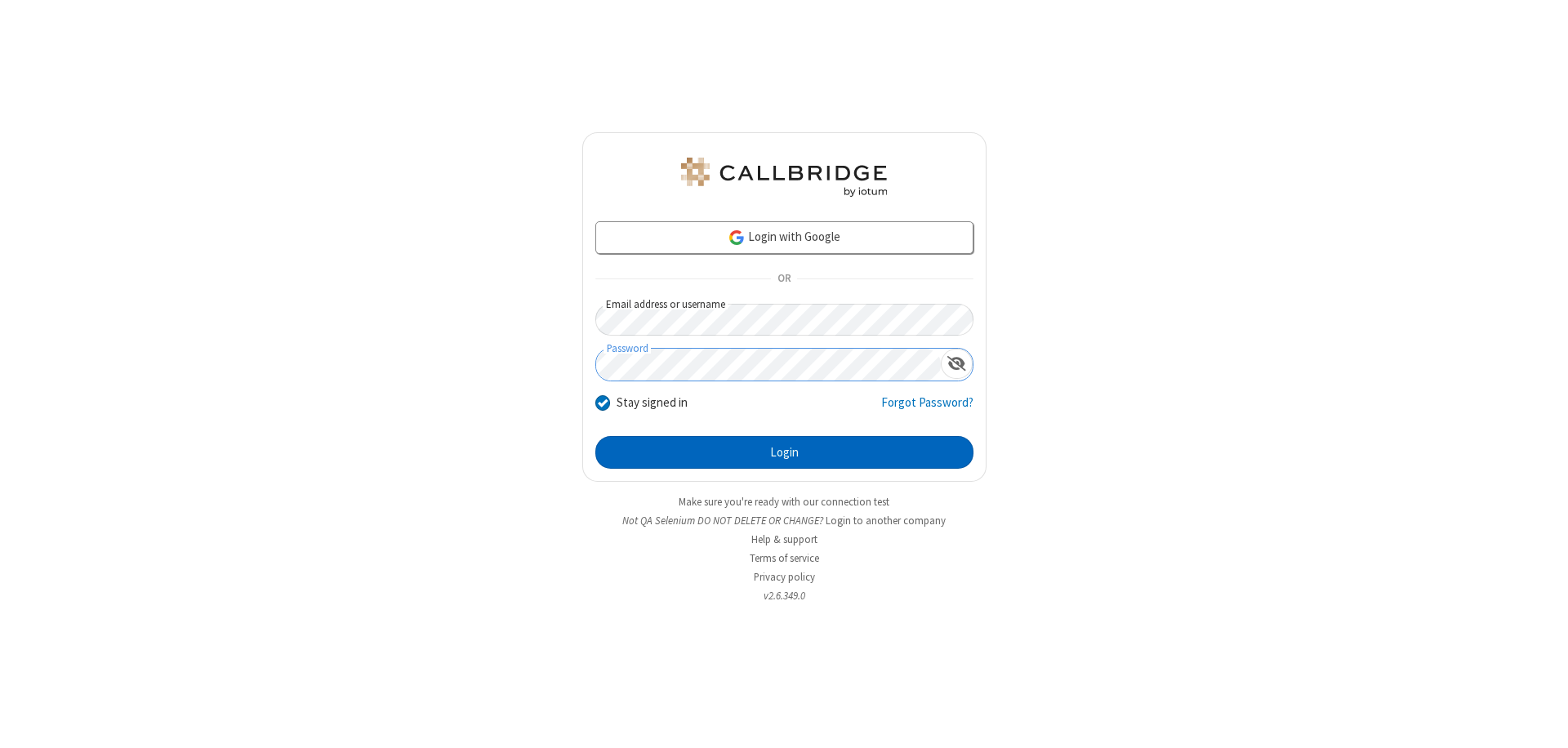
click at [784, 453] on button "Login" at bounding box center [784, 453] width 378 height 33
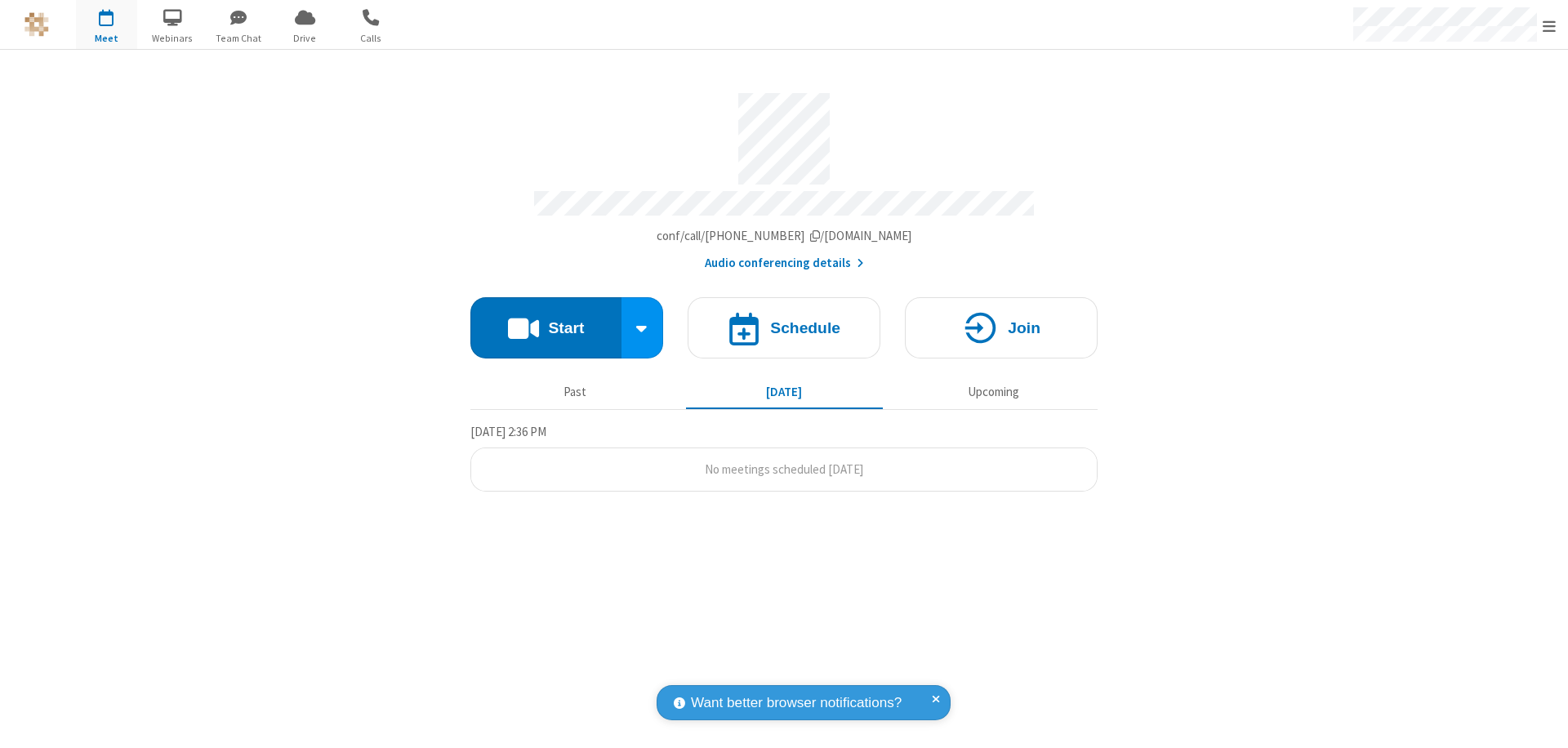
click at [1550, 26] on span "Open menu" at bounding box center [1550, 27] width 13 height 17
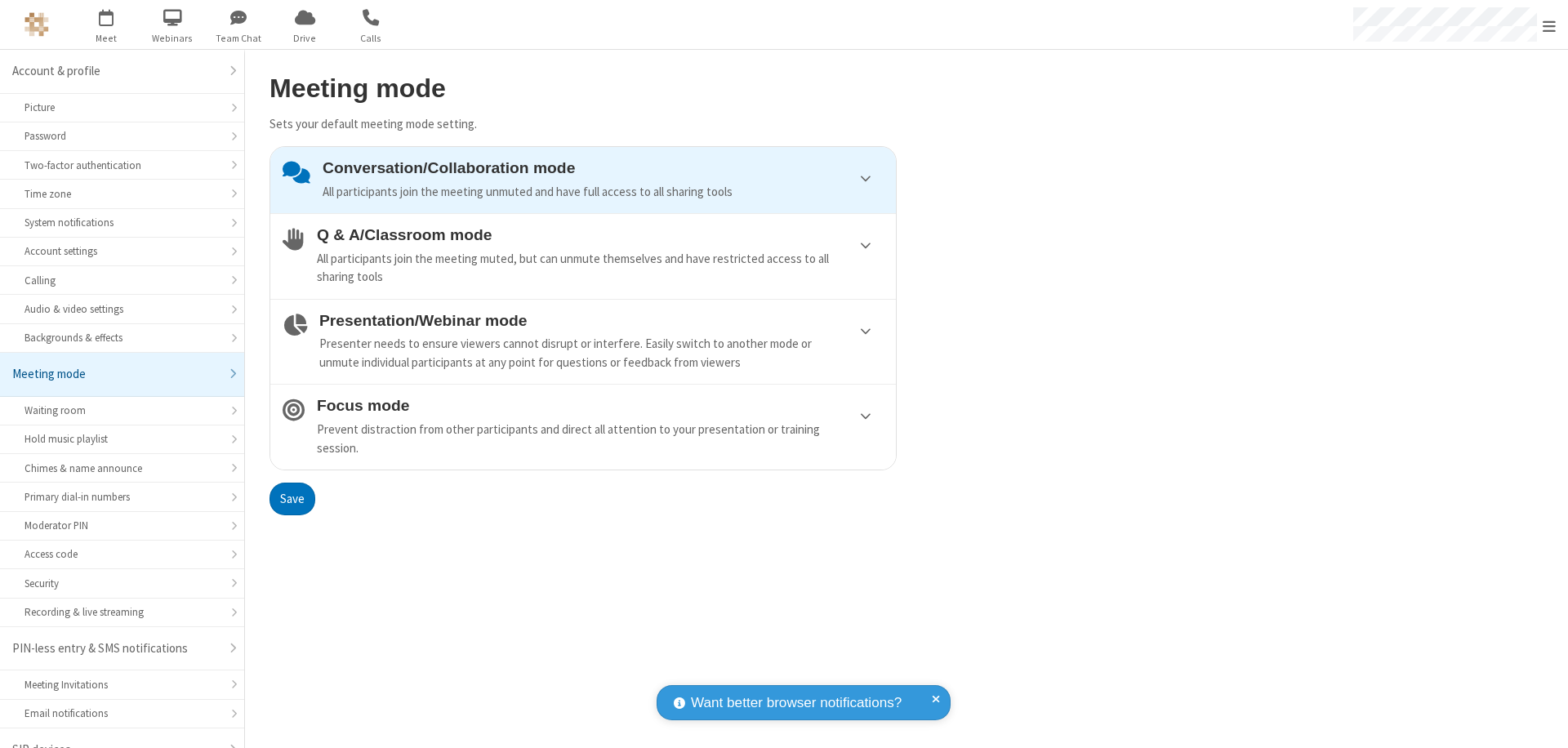
scroll to position [23, 0]
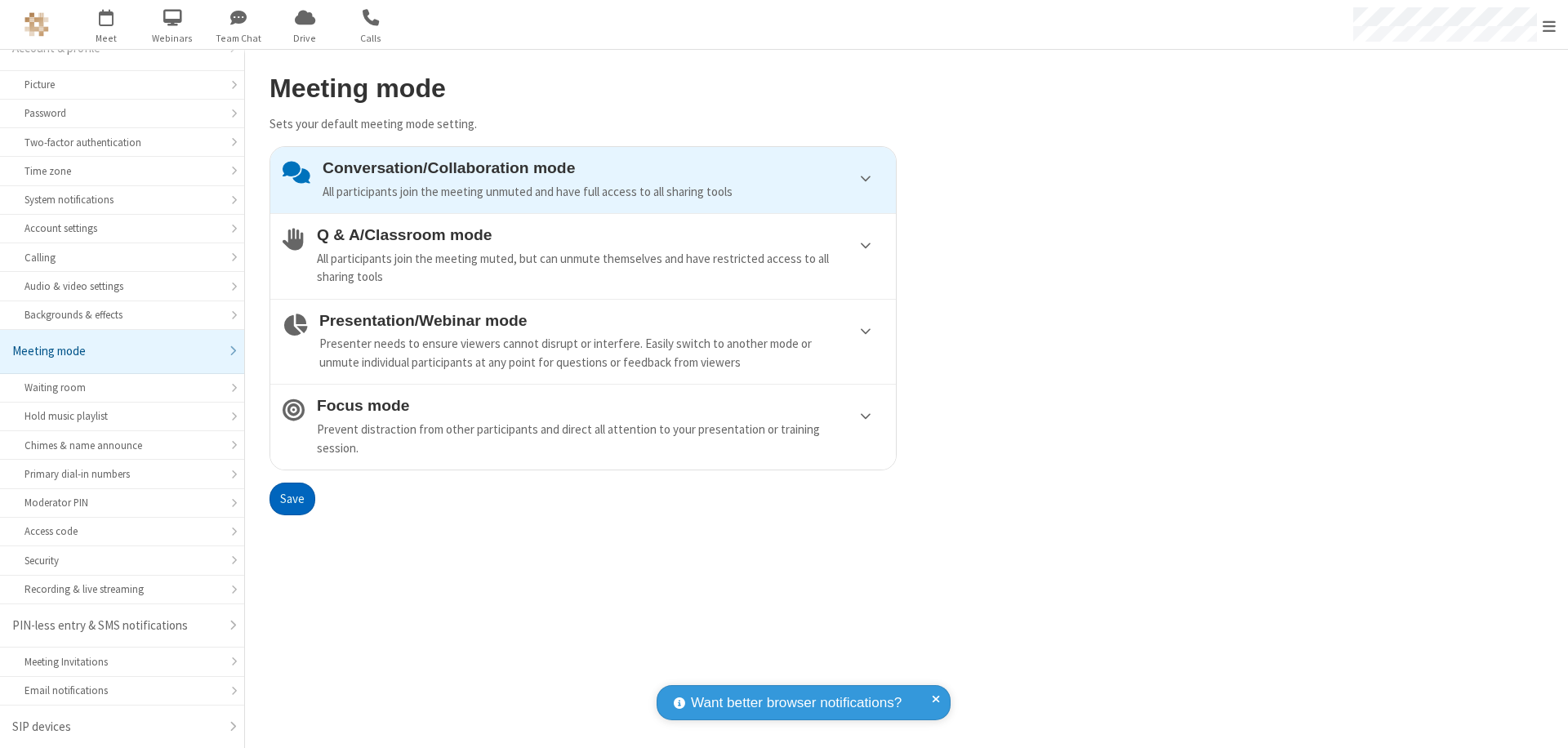
click at [583, 342] on div "Presenter needs to ensure viewers cannot disrupt or interfere. Easily switch to…" at bounding box center [602, 354] width 564 height 37
click at [291, 498] on button "Save" at bounding box center [292, 499] width 46 height 33
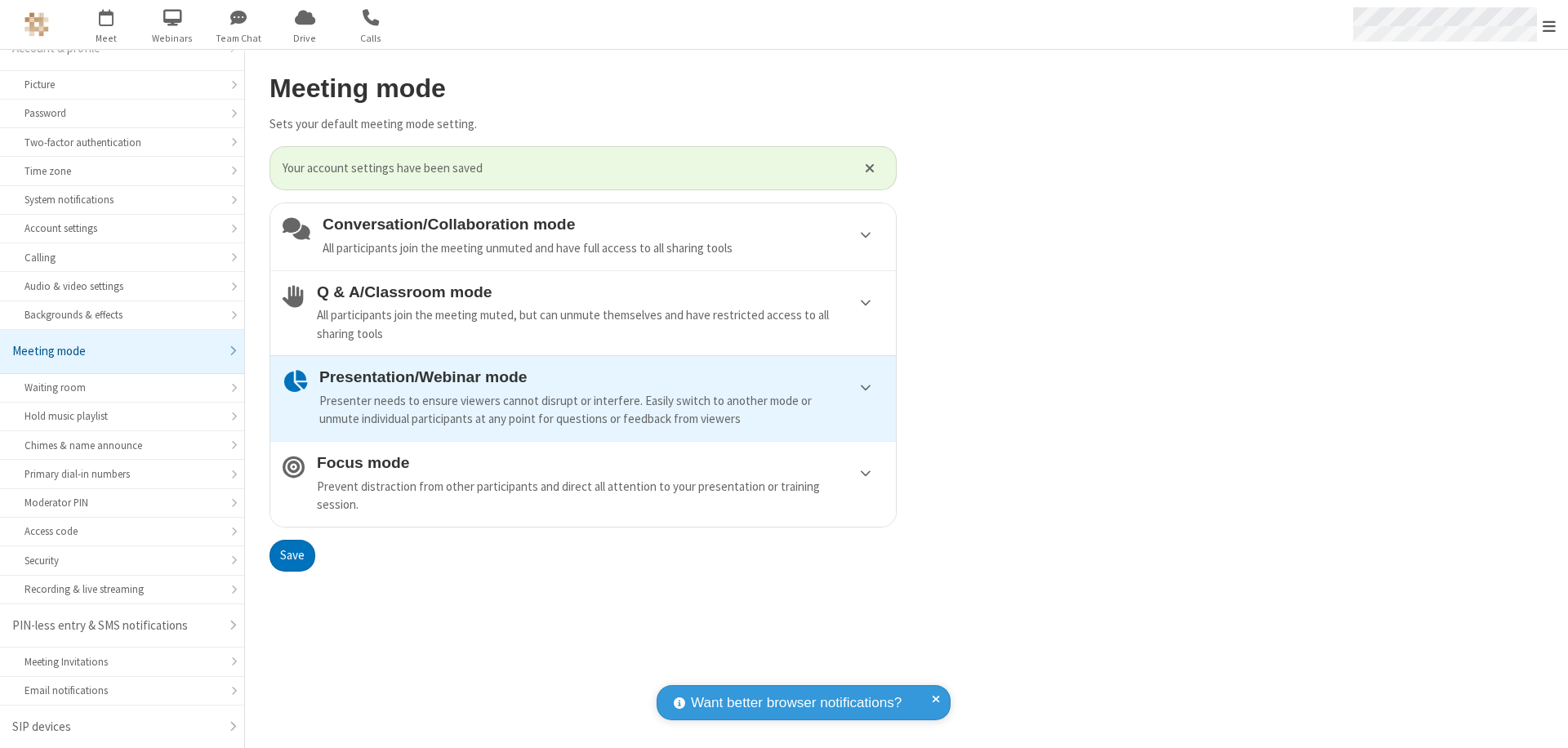
click at [1550, 25] on span "Open menu" at bounding box center [1550, 27] width 13 height 17
click at [1567, 461] on span at bounding box center [1588, 461] width 15 height 13
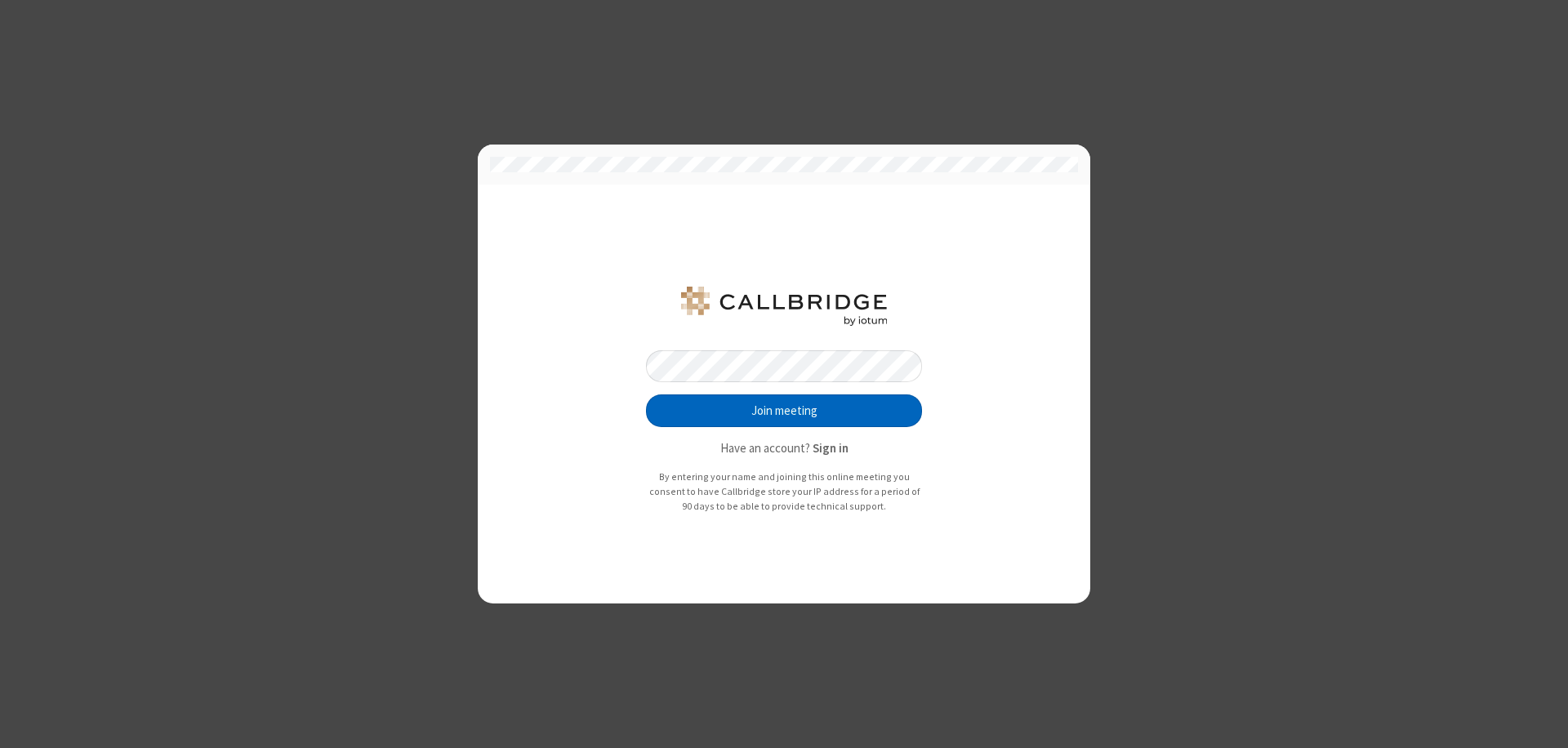
click at [784, 411] on button "Join meeting" at bounding box center [784, 411] width 276 height 33
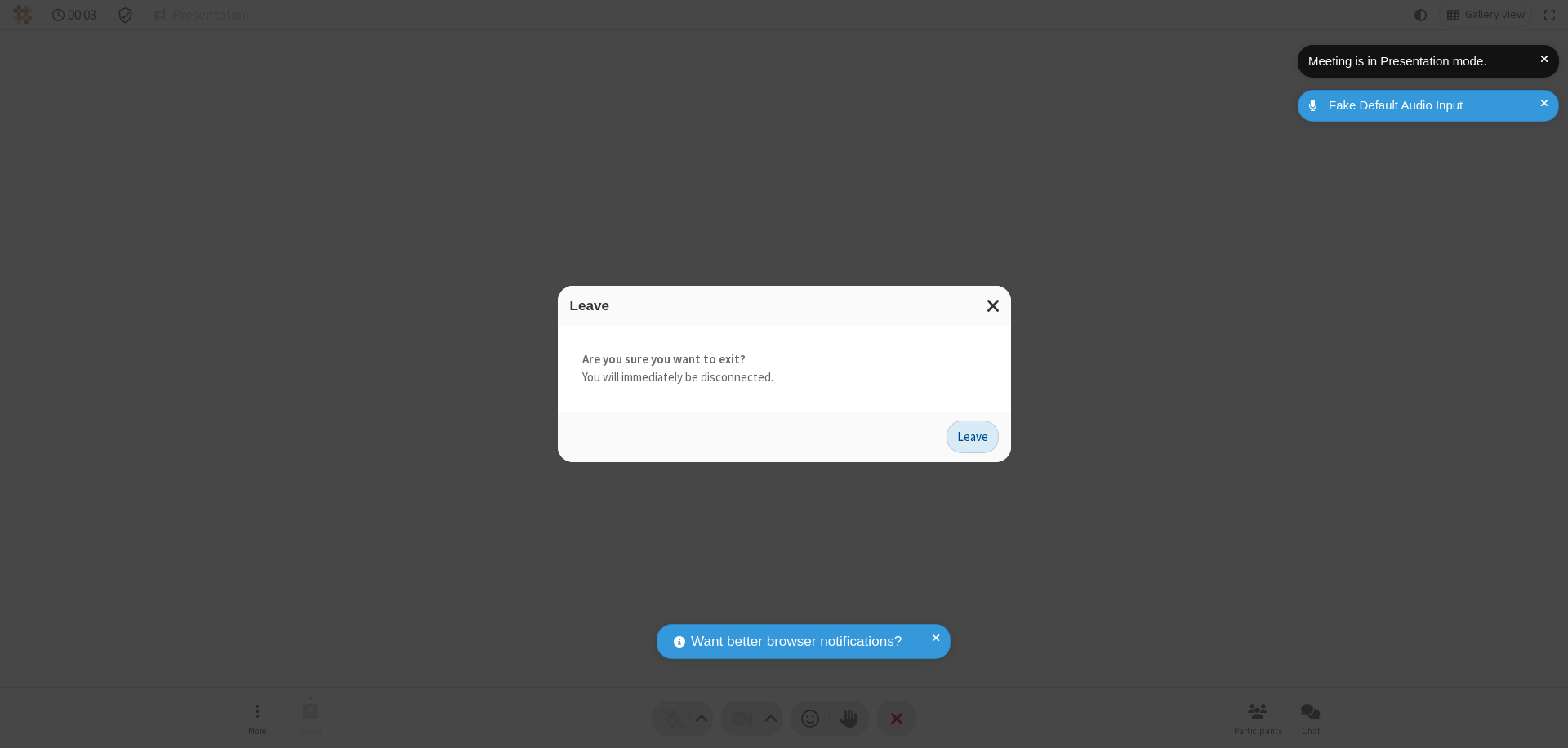
click at [973, 436] on button "Leave" at bounding box center [972, 437] width 52 height 33
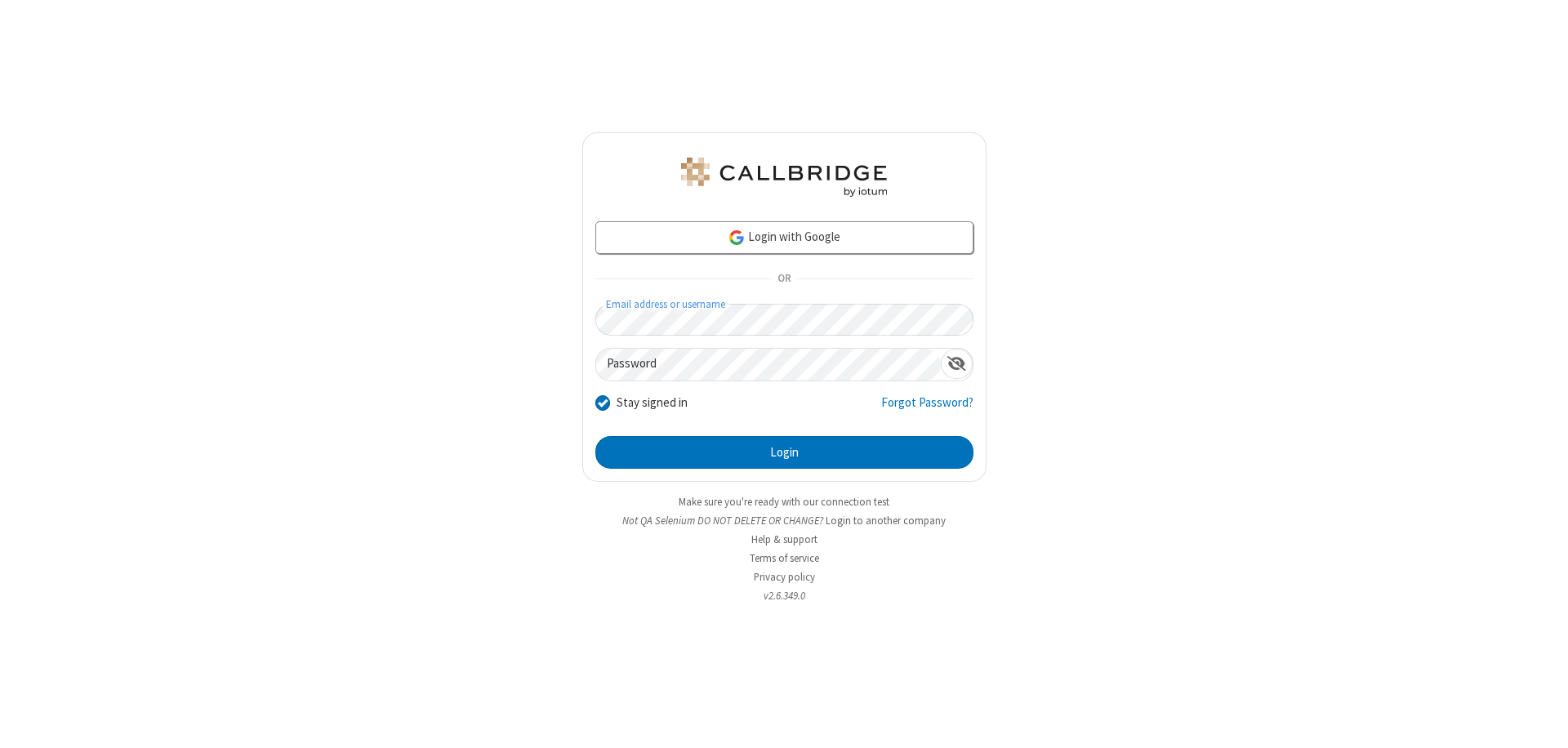
click at [784, 453] on button "Login" at bounding box center [784, 453] width 378 height 33
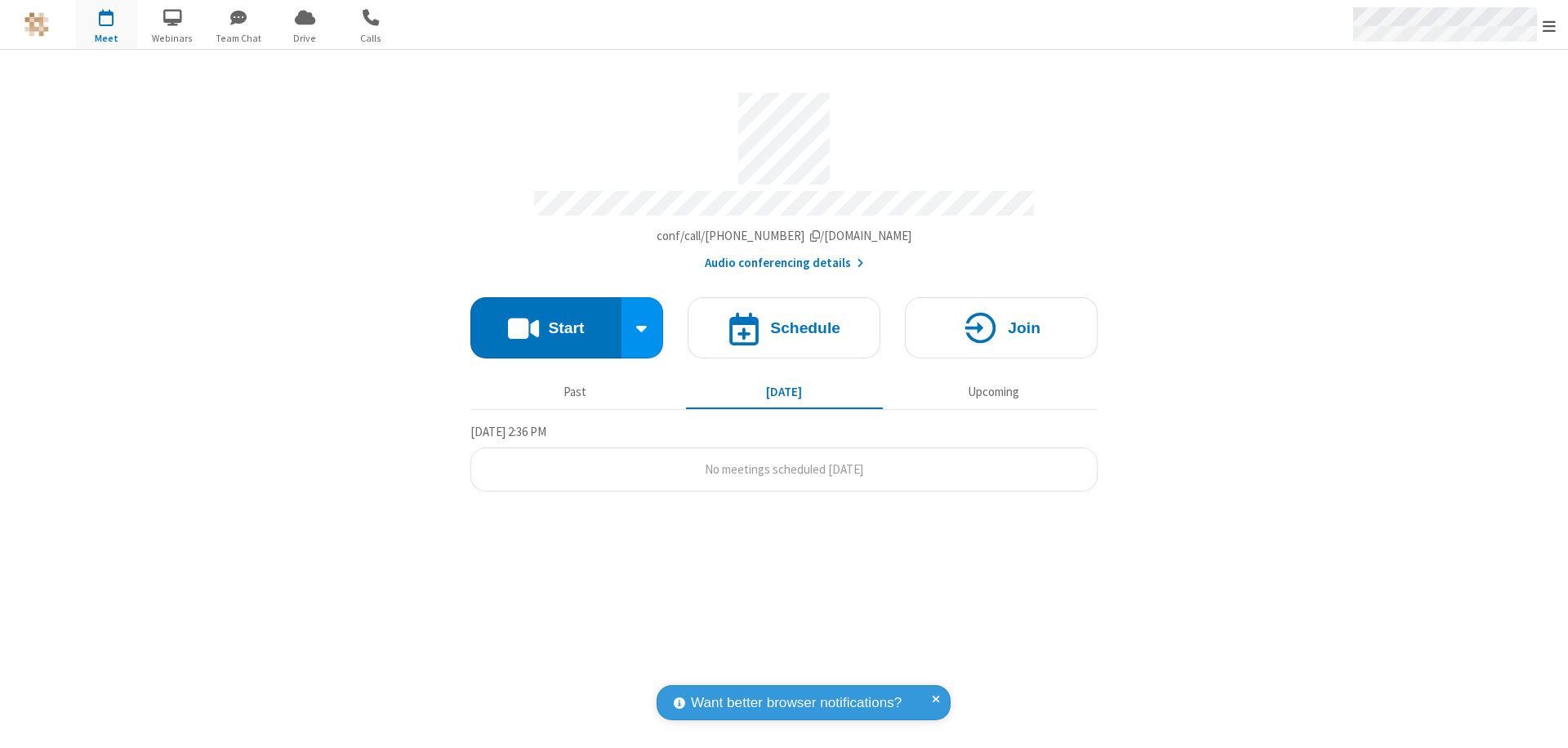
click at [1550, 26] on span "Open menu" at bounding box center [1550, 27] width 13 height 17
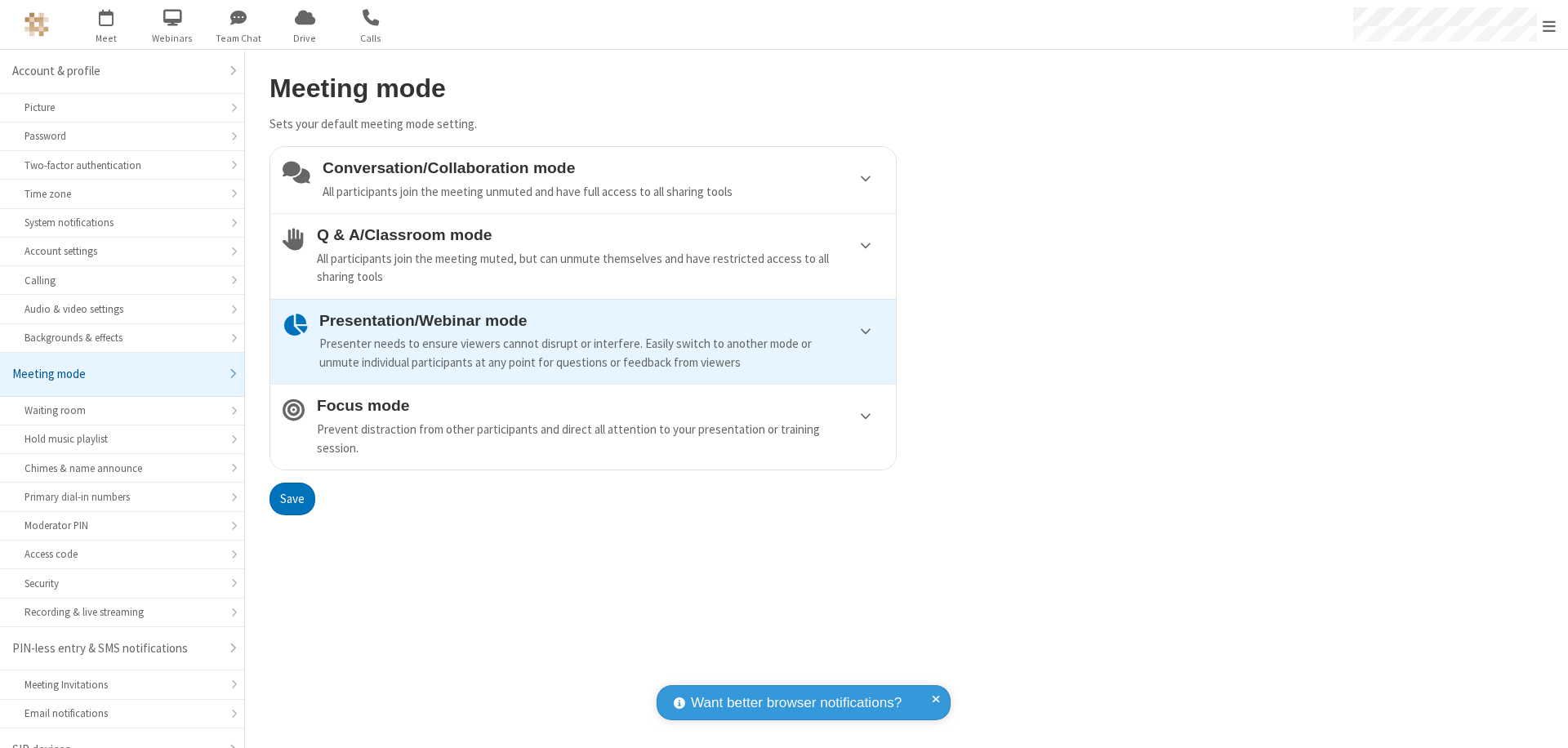
scroll to position [23, 0]
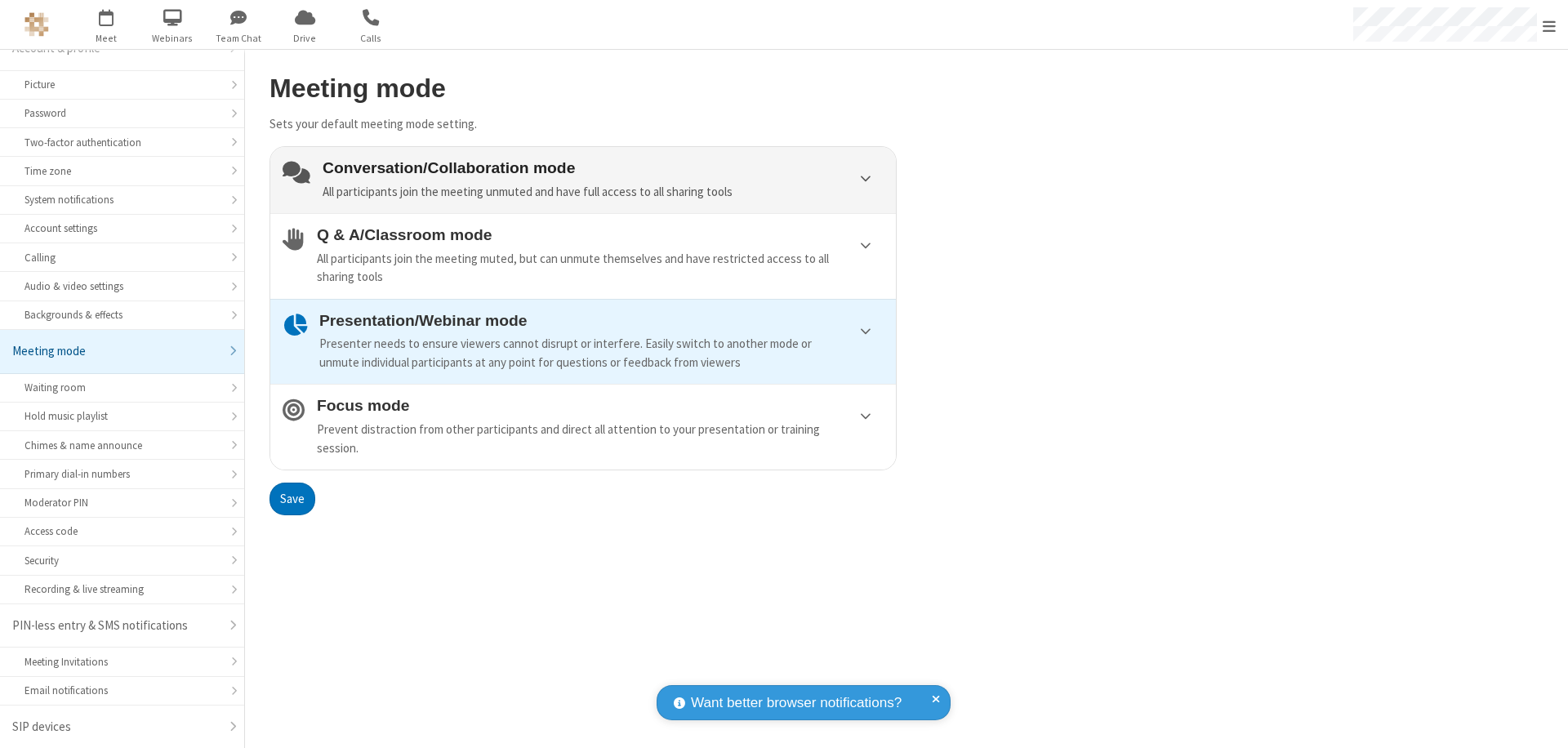
click at [583, 180] on div "Conversation/Collaboration mode All participants join the meeting unmuted and h…" at bounding box center [603, 179] width 561 height 41
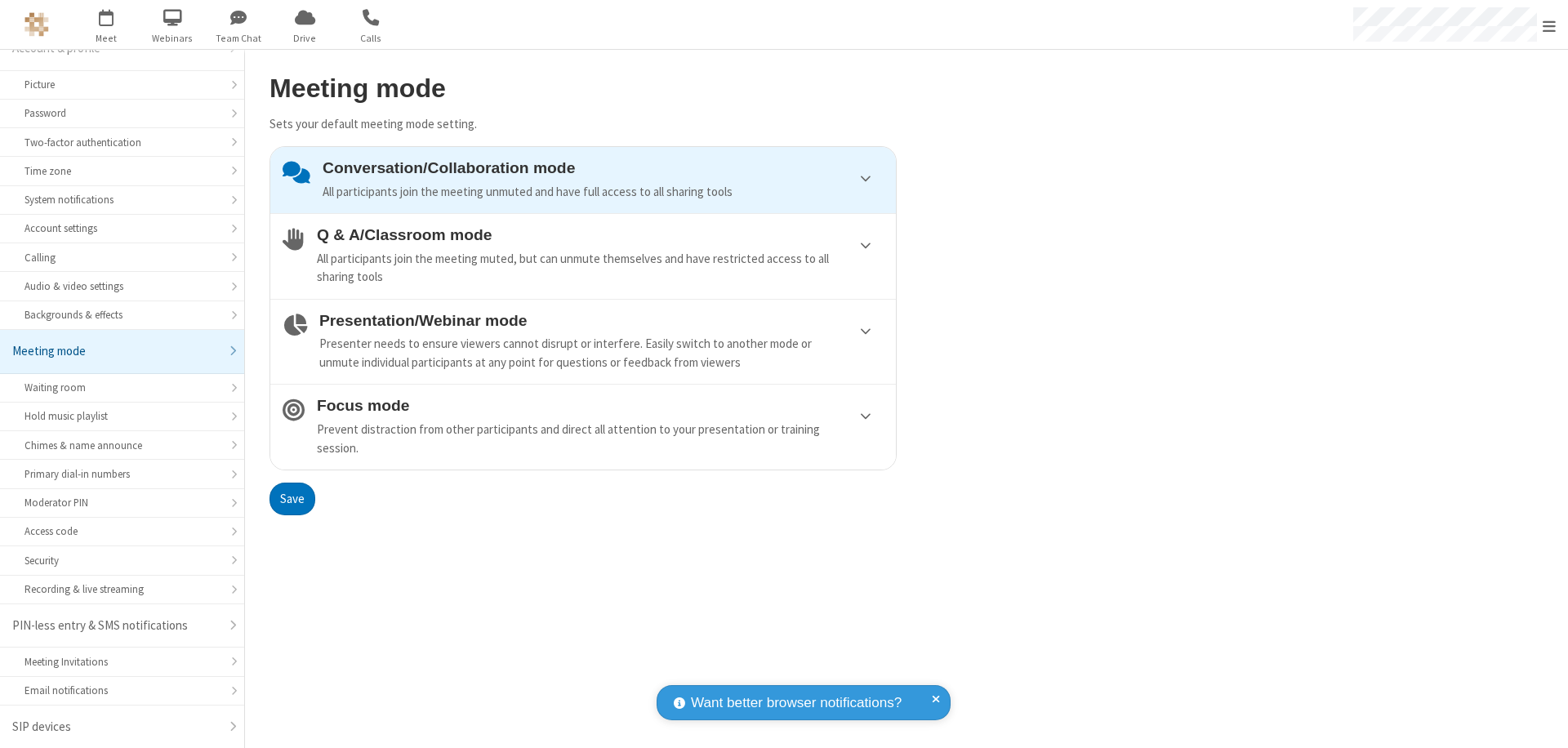
click at [291, 498] on button "Save" at bounding box center [292, 499] width 46 height 33
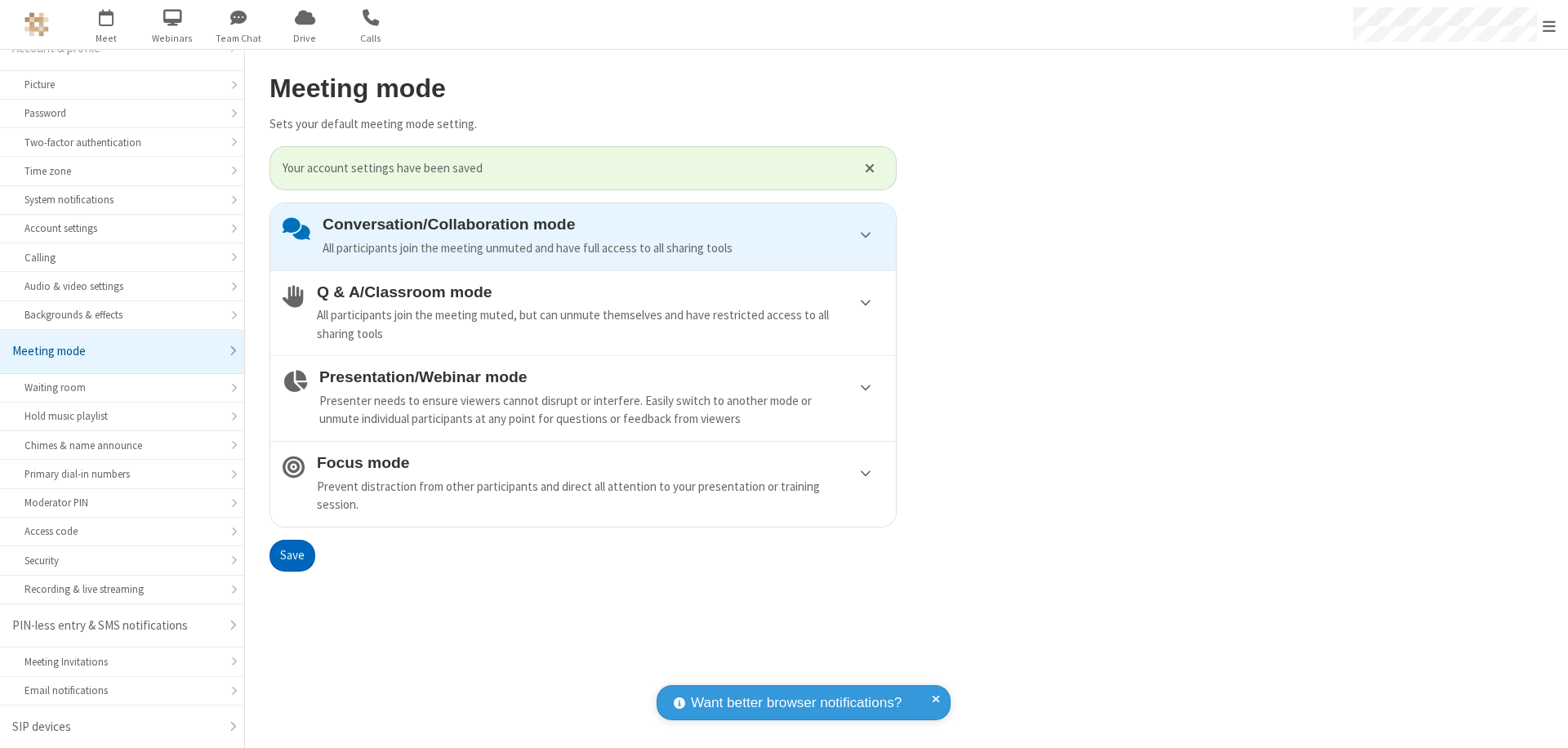
click at [1550, 25] on span "Open menu" at bounding box center [1550, 27] width 13 height 17
